Goal: Task Accomplishment & Management: Manage account settings

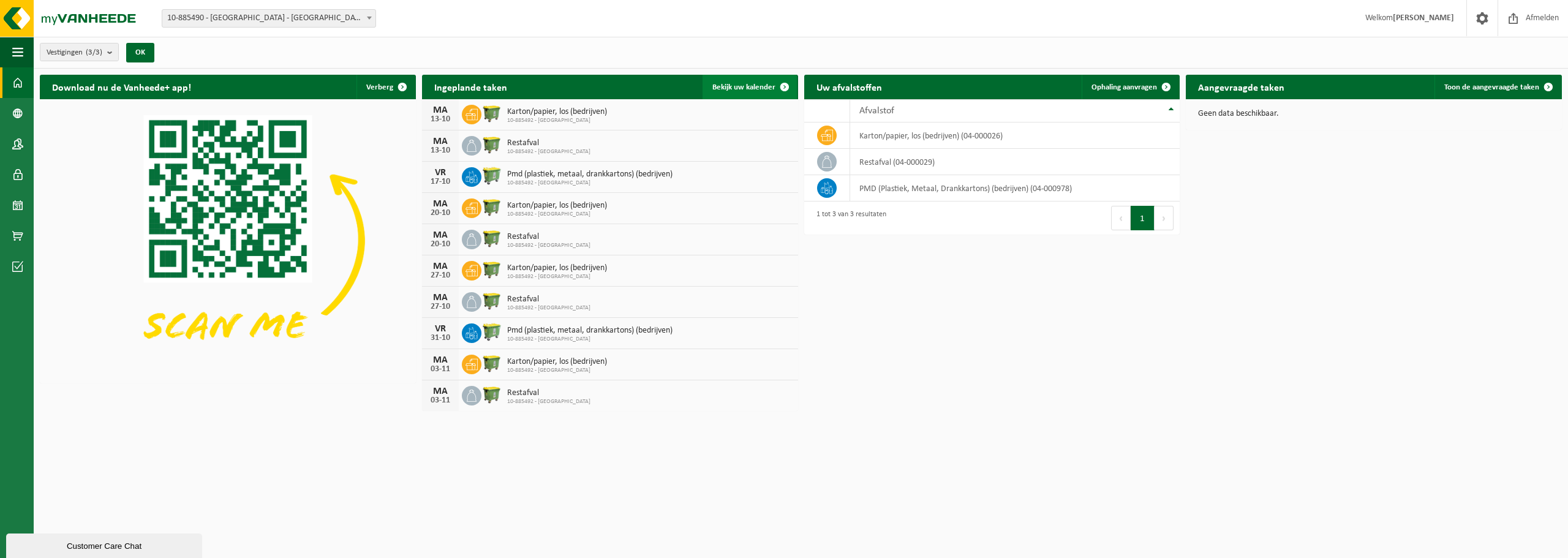
click at [722, 84] on span "Bekijk uw kalender" at bounding box center [744, 87] width 63 height 8
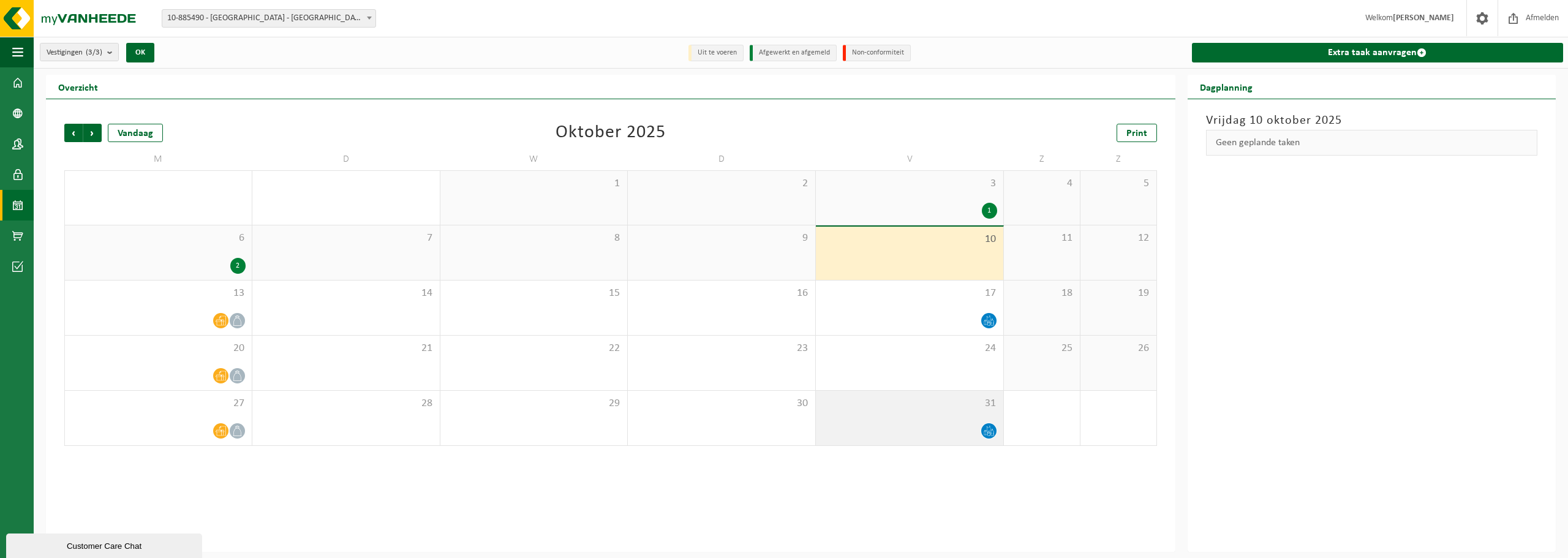
click at [975, 401] on span "31" at bounding box center [910, 403] width 175 height 13
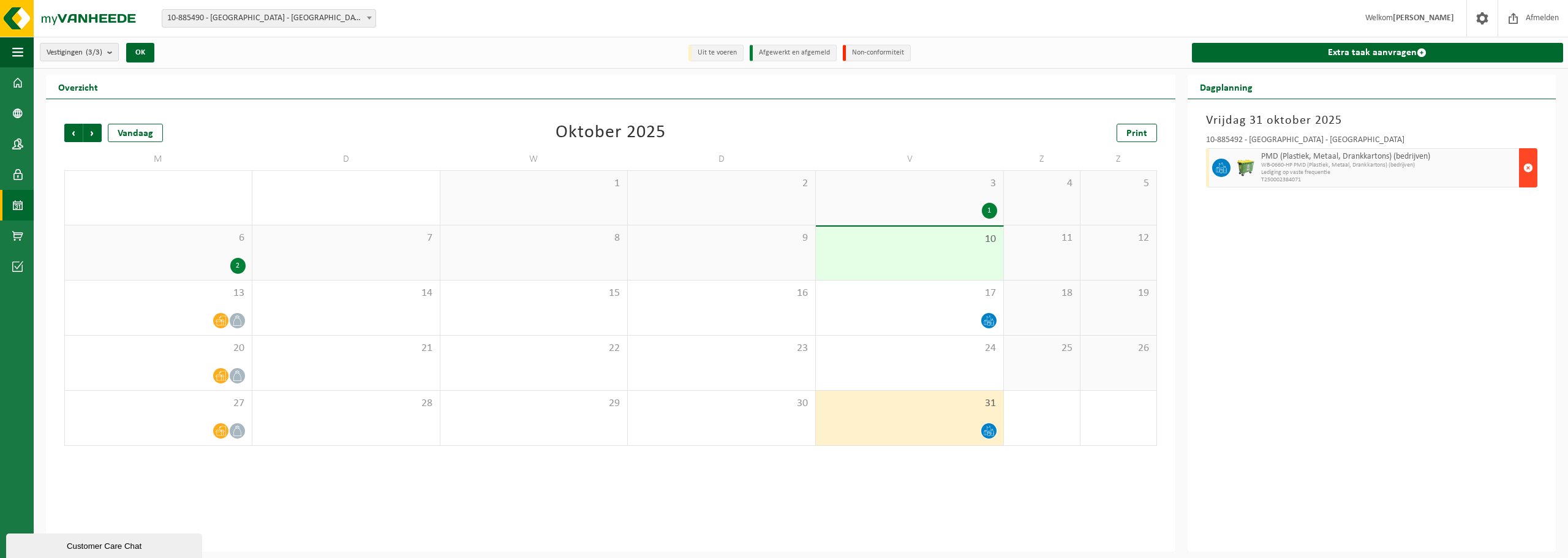
click at [1532, 169] on span "button" at bounding box center [1528, 168] width 10 height 25
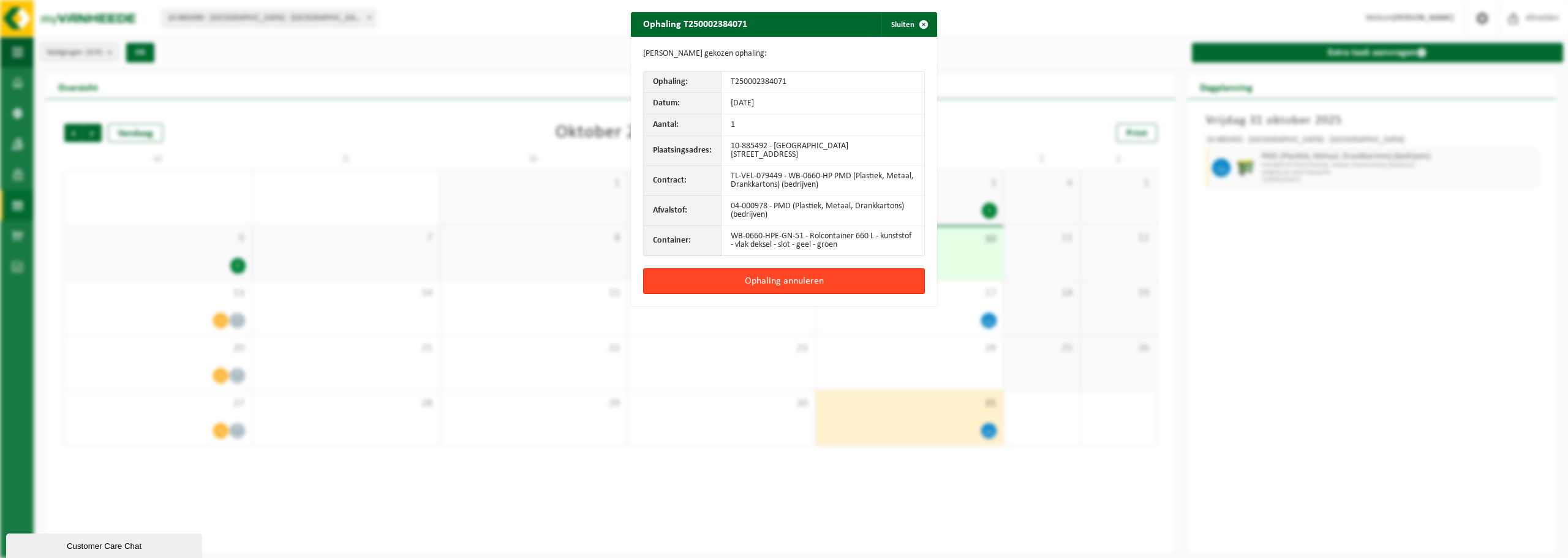
click at [849, 271] on button "Ophaling annuleren" at bounding box center [784, 281] width 282 height 26
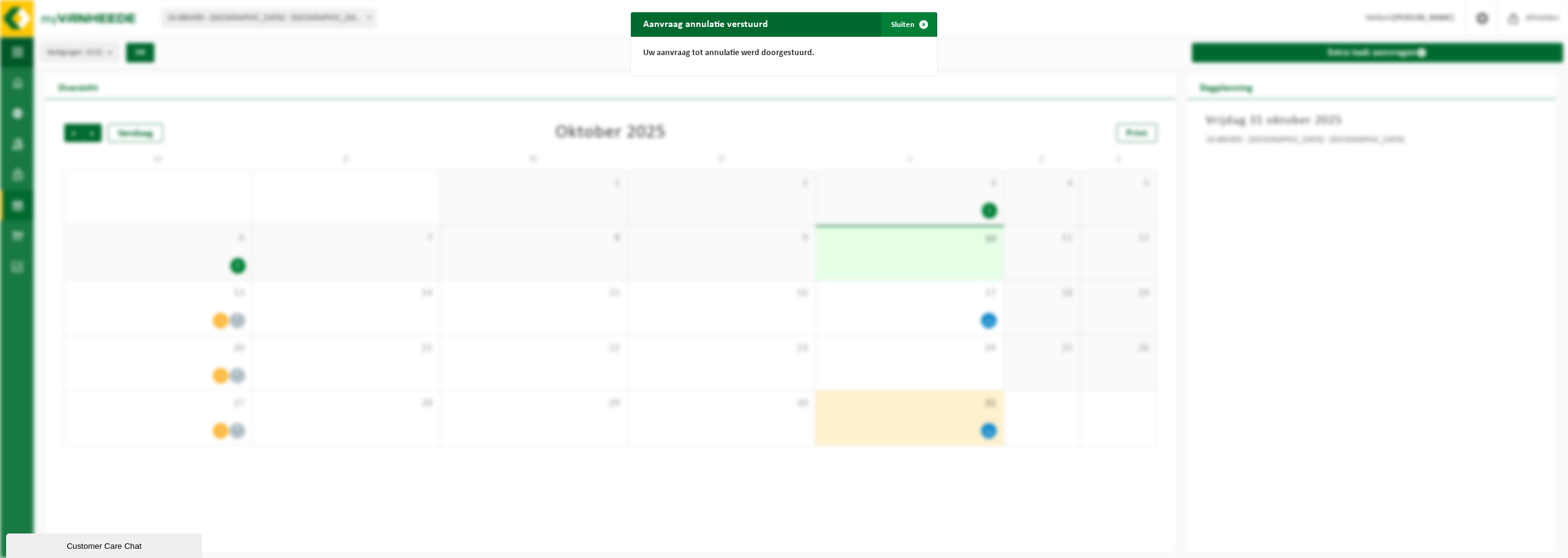
click at [902, 25] on button "Sluiten" at bounding box center [909, 24] width 55 height 25
